Goal: Task Accomplishment & Management: Manage account settings

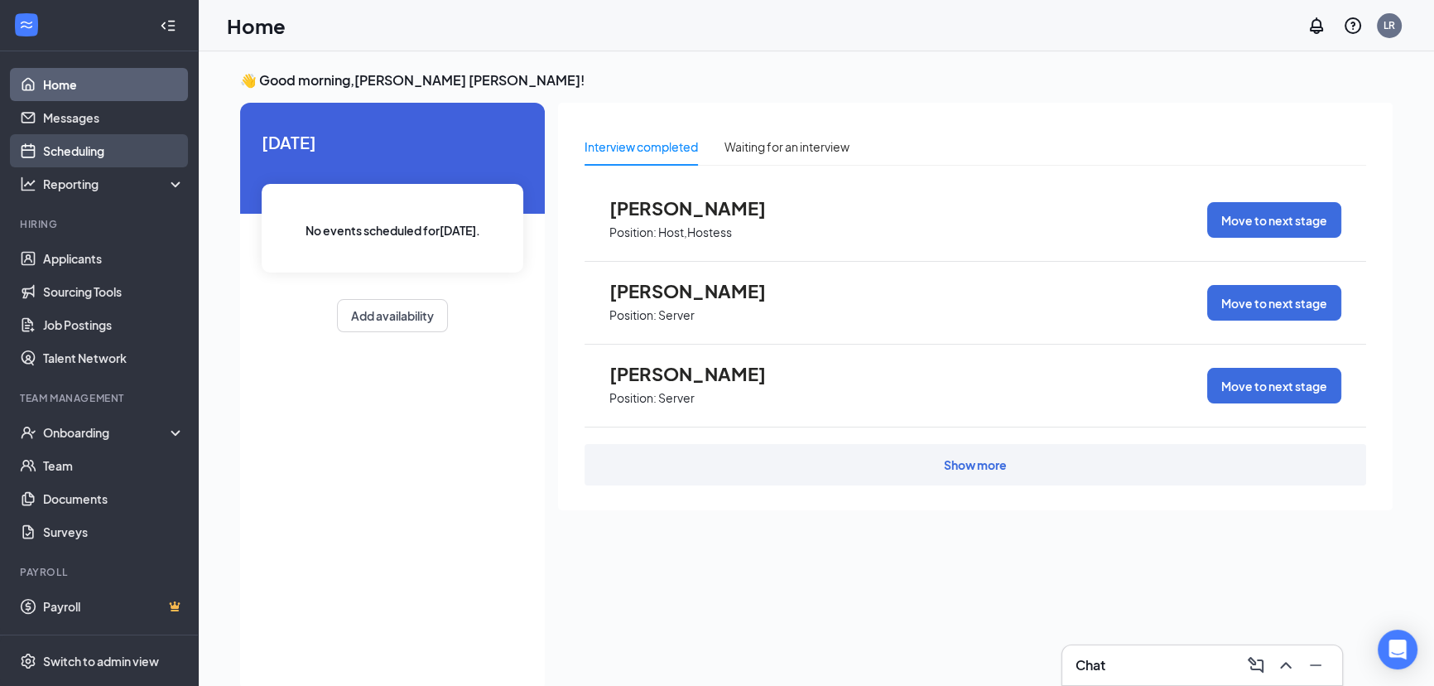
click at [72, 152] on link "Scheduling" at bounding box center [114, 150] width 142 height 33
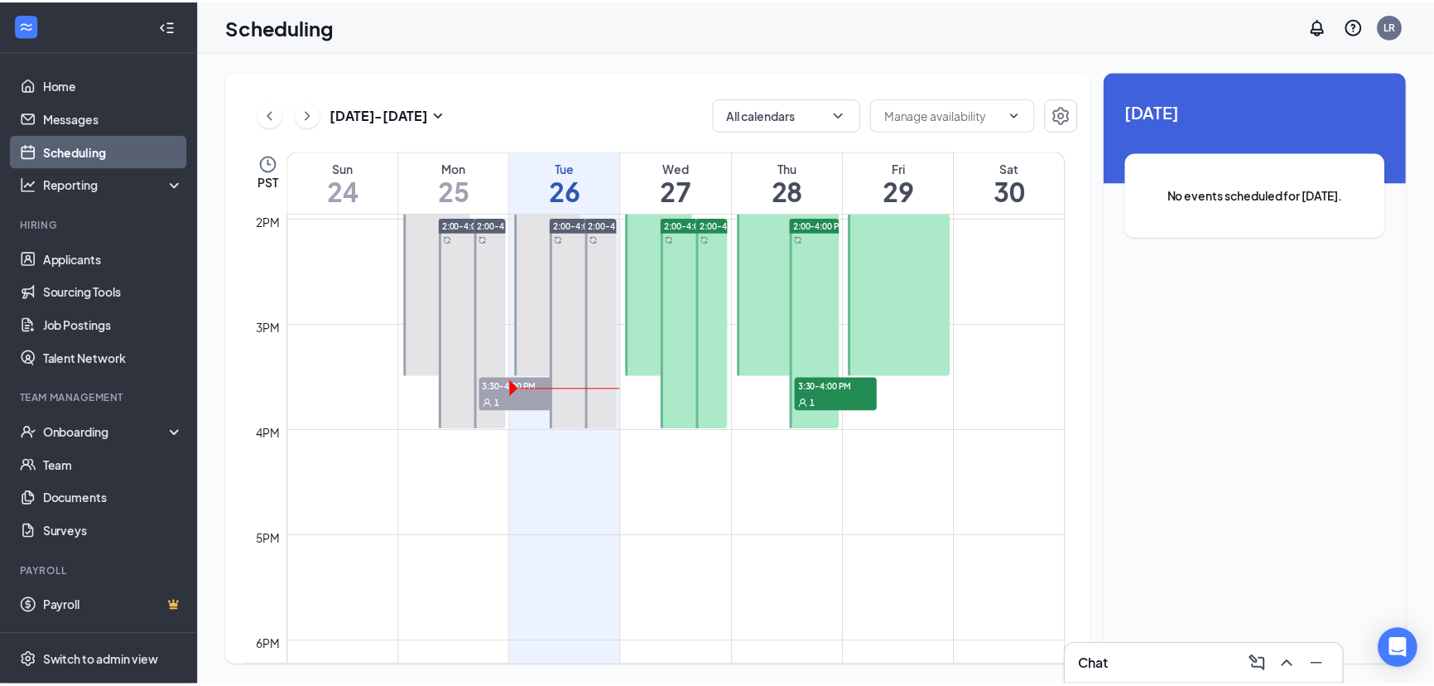
scroll to position [1490, 0]
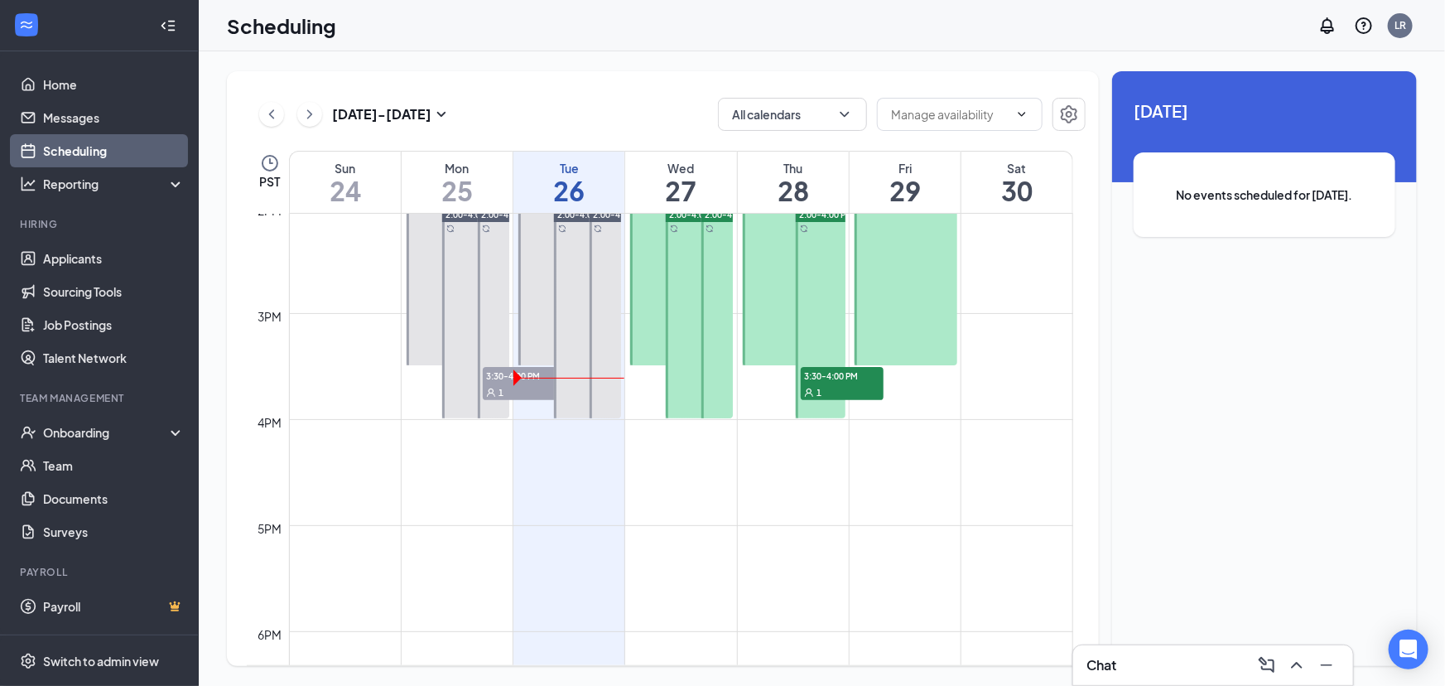
click at [498, 378] on span "3:30-4:00 PM" at bounding box center [524, 375] width 83 height 17
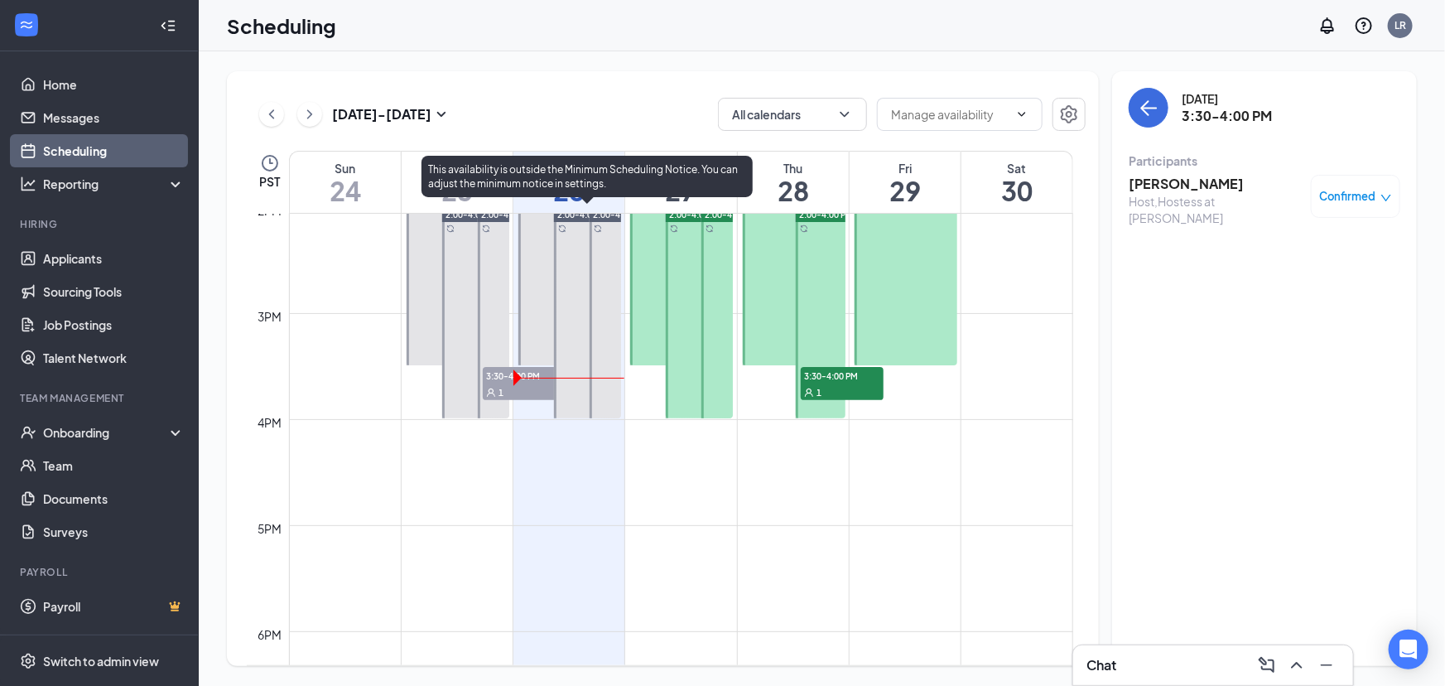
click at [557, 374] on div at bounding box center [587, 312] width 67 height 211
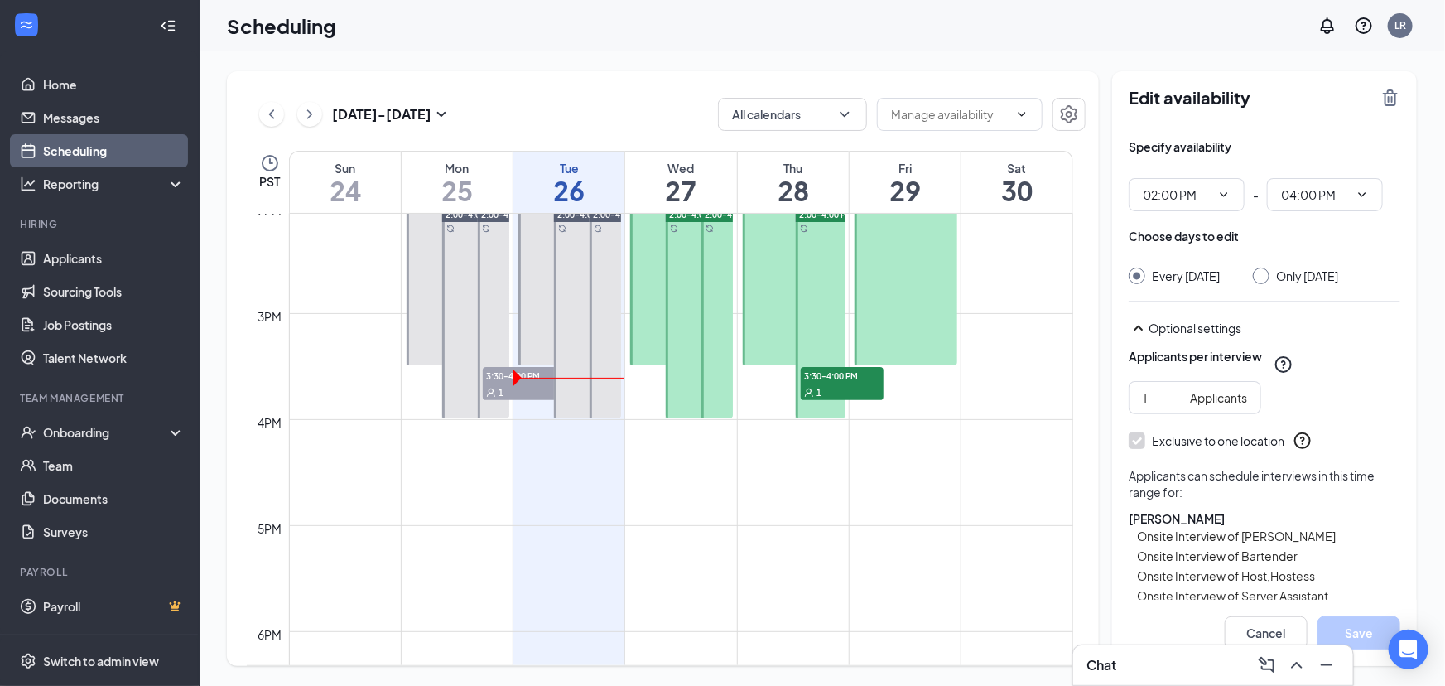
click at [720, 371] on span "3:30-4:00 PM" at bounding box center [842, 375] width 83 height 17
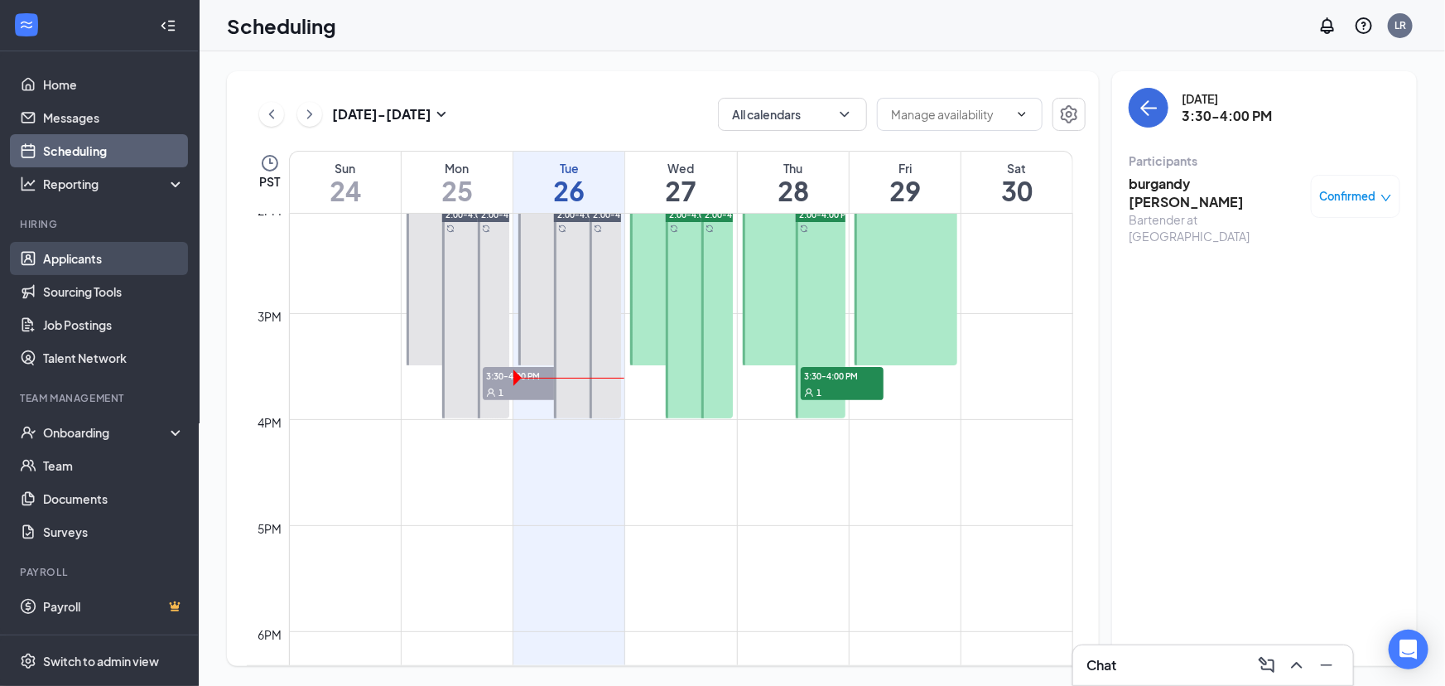
click at [104, 266] on link "Applicants" at bounding box center [114, 258] width 142 height 33
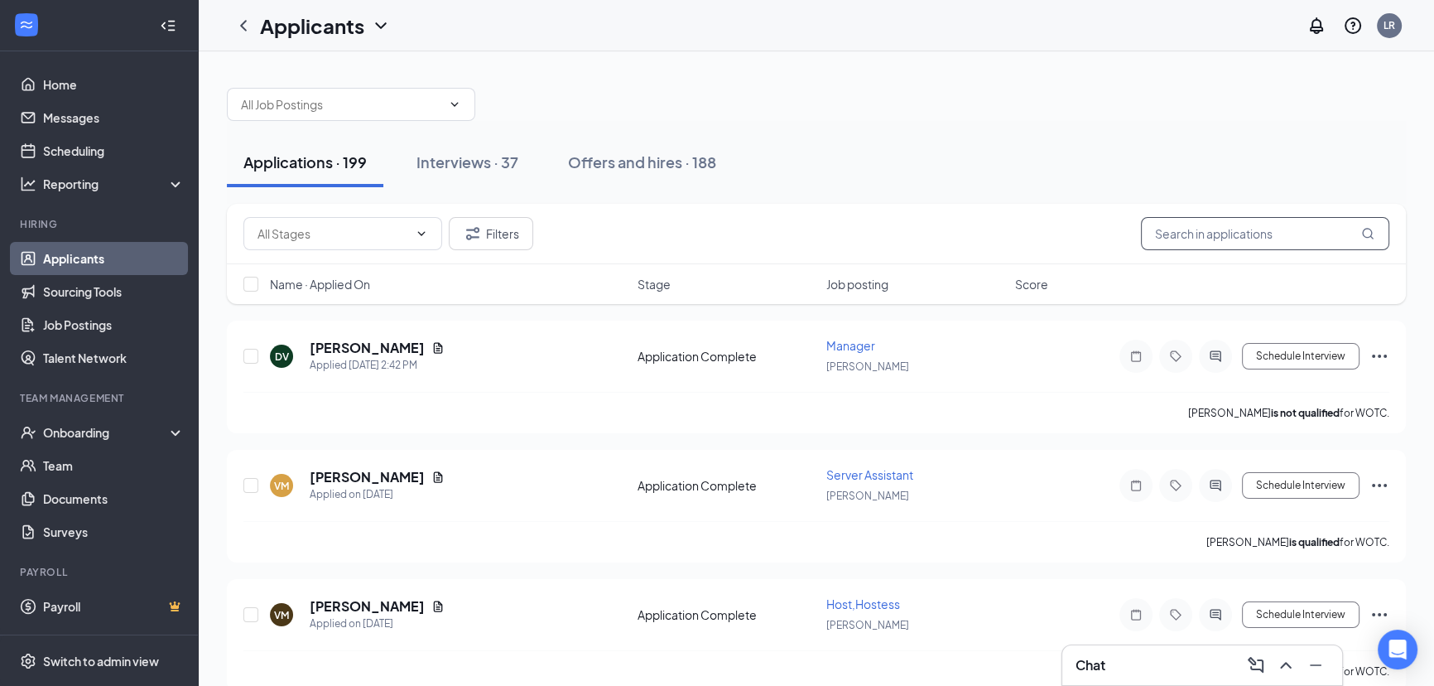
click at [720, 229] on input "text" at bounding box center [1265, 233] width 248 height 33
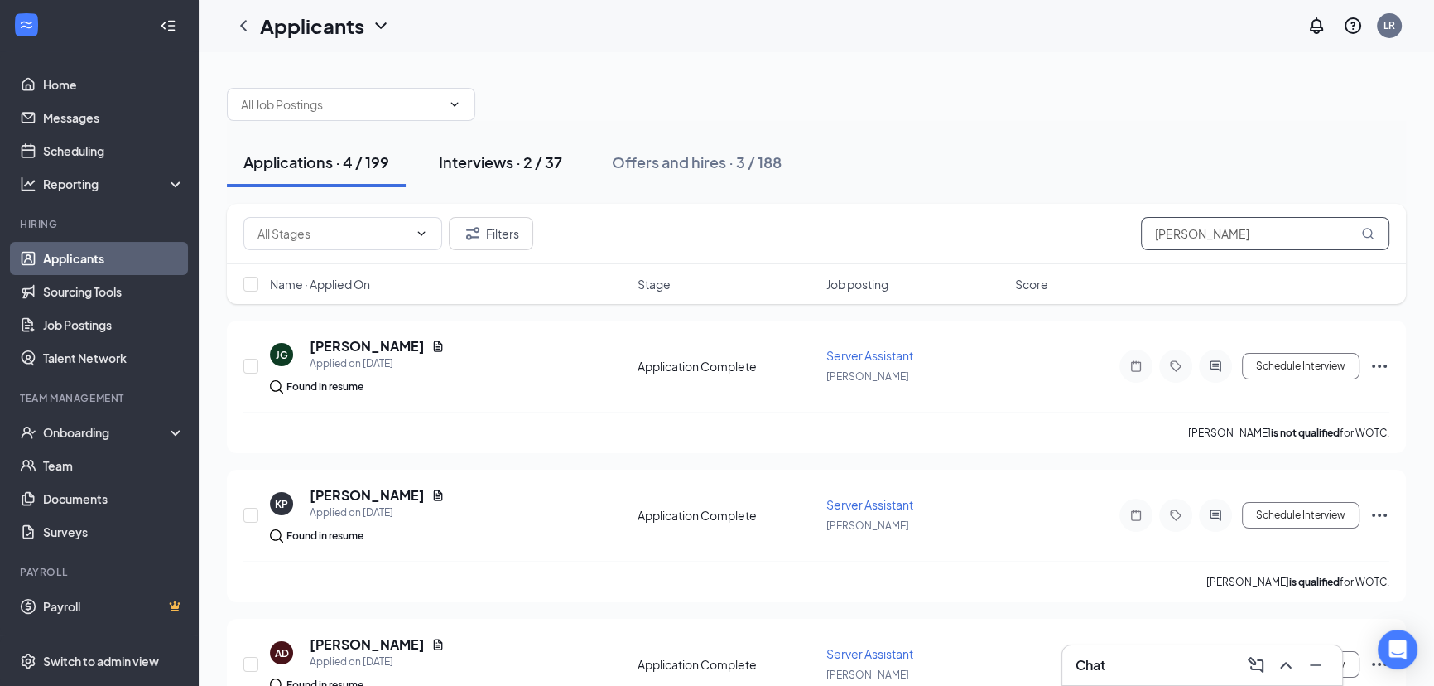
type input "[PERSON_NAME]"
click at [541, 170] on div "Interviews · 2 / 37" at bounding box center [500, 162] width 123 height 21
